Goal: Task Accomplishment & Management: Use online tool/utility

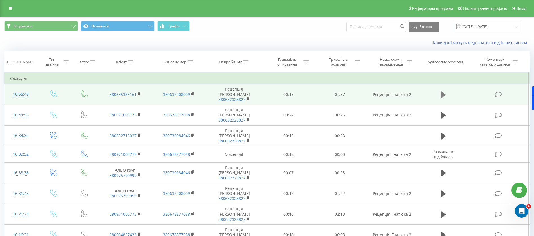
click at [442, 92] on icon at bounding box center [443, 94] width 5 height 7
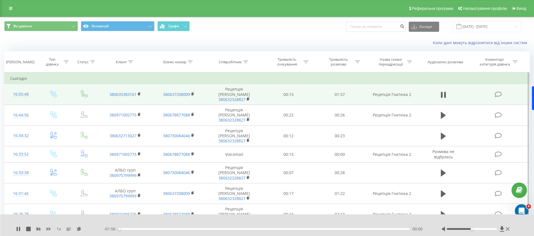
click at [47, 230] on icon at bounding box center [48, 228] width 5 height 3
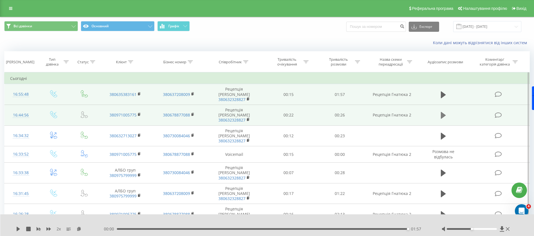
click at [445, 111] on icon at bounding box center [443, 115] width 5 height 8
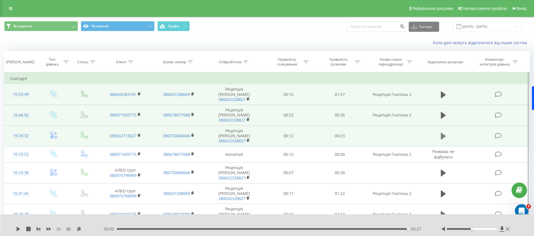
click at [441, 133] on icon at bounding box center [443, 136] width 5 height 7
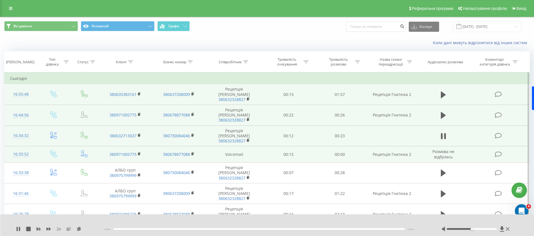
scroll to position [42, 0]
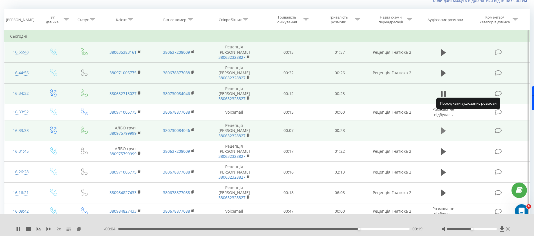
click at [447, 127] on button at bounding box center [443, 131] width 8 height 8
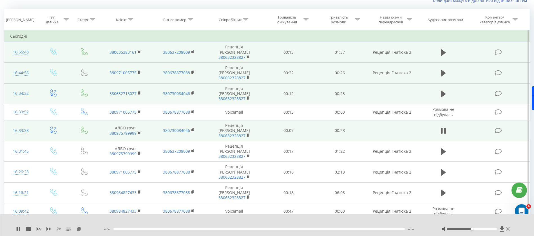
scroll to position [84, 0]
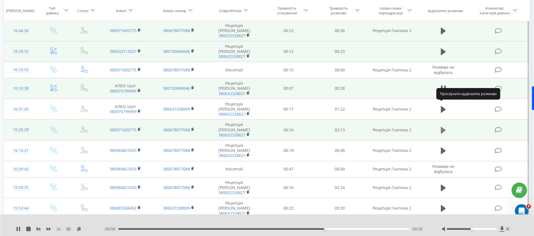
click at [444, 127] on icon at bounding box center [443, 130] width 5 height 7
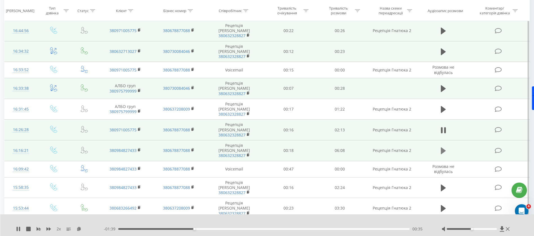
click at [444, 147] on icon at bounding box center [443, 151] width 5 height 8
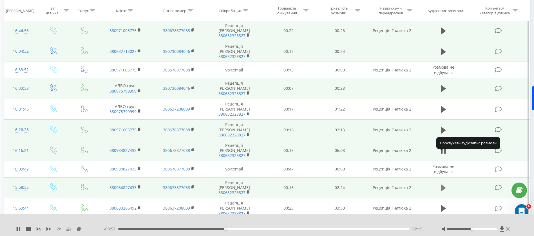
click at [445, 184] on icon at bounding box center [443, 188] width 5 height 8
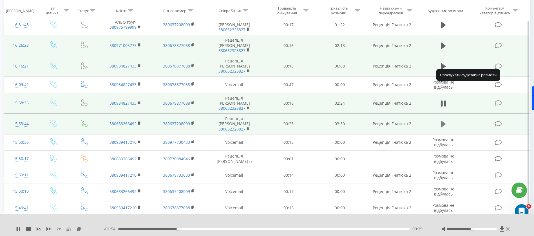
scroll to position [211, 0]
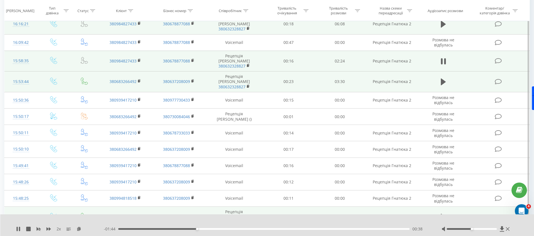
click at [445, 213] on icon at bounding box center [443, 217] width 5 height 8
click at [443, 233] on icon at bounding box center [443, 236] width 5 height 7
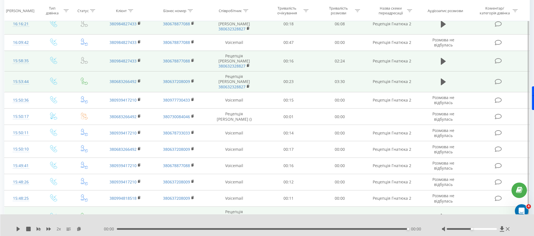
scroll to position [253, 0]
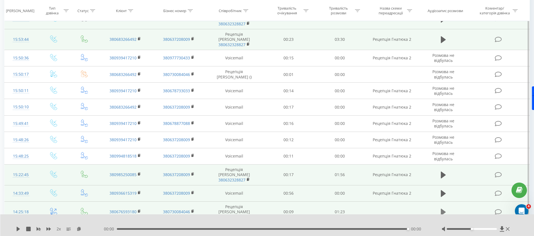
click at [440, 208] on button at bounding box center [443, 212] width 8 height 8
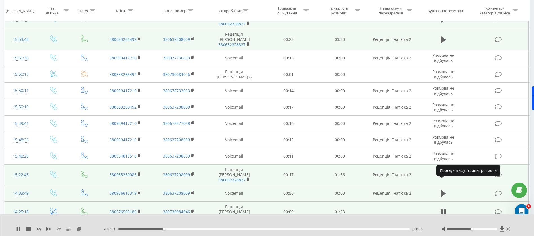
click at [441, 229] on icon at bounding box center [443, 232] width 5 height 7
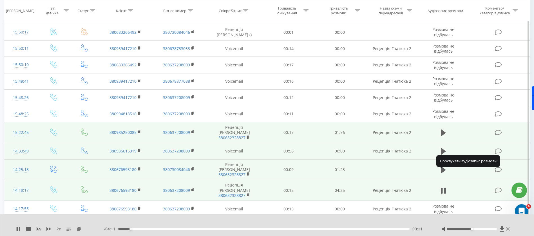
click at [445, 224] on icon at bounding box center [443, 227] width 5 height 7
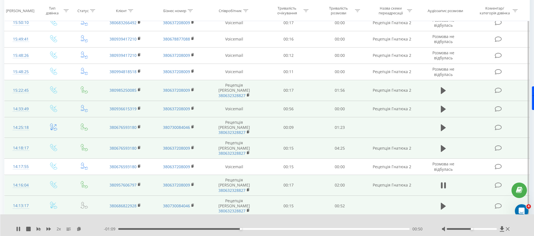
click at [444, 196] on td at bounding box center [443, 206] width 49 height 21
click at [442, 203] on icon at bounding box center [443, 206] width 5 height 7
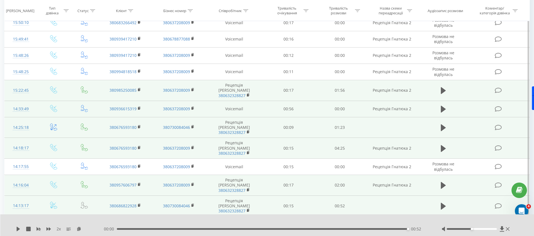
click at [445, 224] on icon at bounding box center [443, 227] width 5 height 7
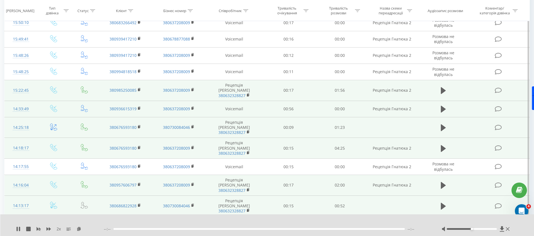
scroll to position [422, 0]
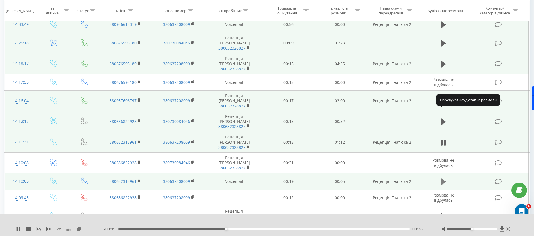
click at [443, 178] on icon at bounding box center [443, 181] width 5 height 7
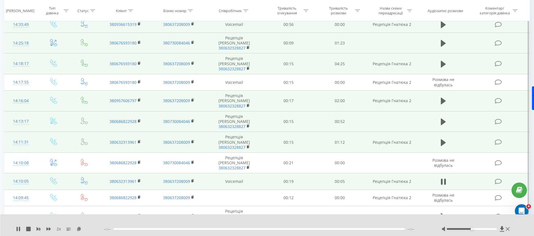
scroll to position [507, 0]
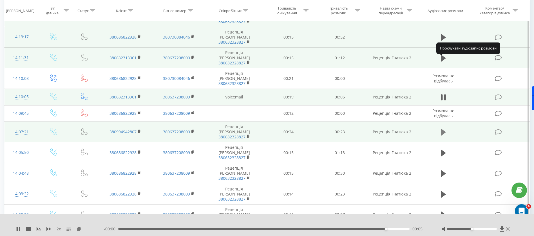
click at [446, 128] on button at bounding box center [443, 132] width 8 height 8
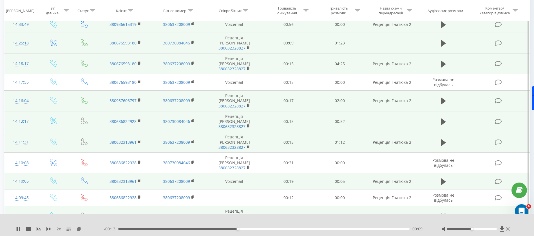
scroll to position [465, 0]
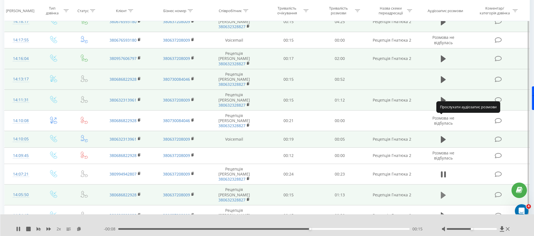
click at [443, 192] on icon at bounding box center [443, 195] width 5 height 7
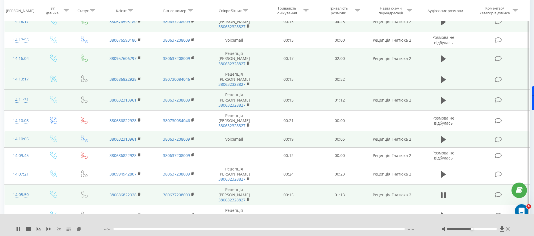
scroll to position [507, 0]
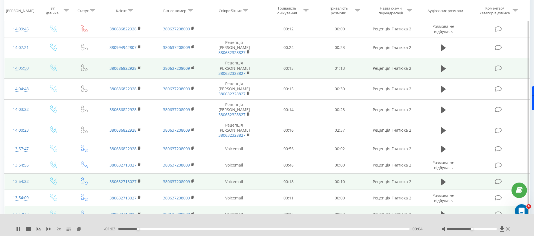
scroll to position [633, 0]
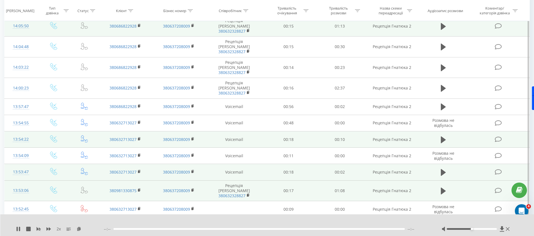
scroll to position [676, 0]
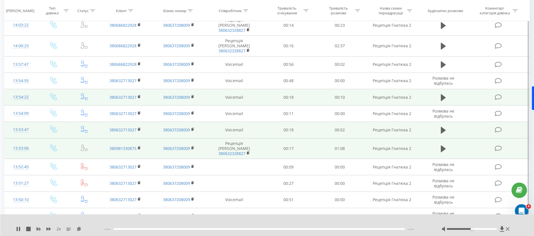
scroll to position [718, 0]
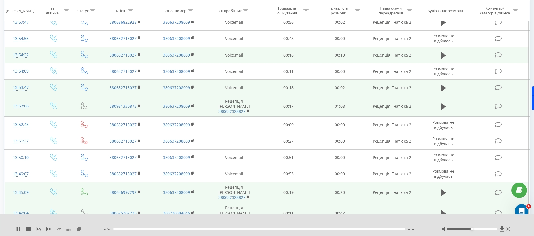
scroll to position [760, 0]
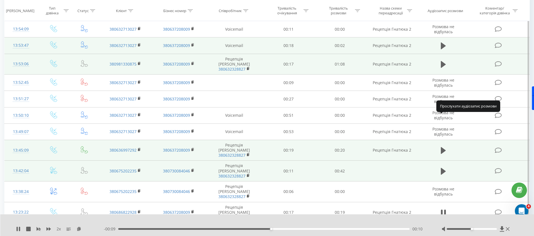
click at [445, 229] on icon at bounding box center [443, 233] width 5 height 8
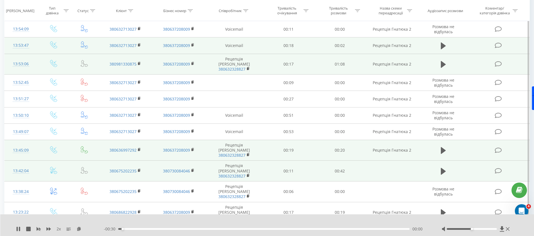
scroll to position [802, 0]
